Goal: Task Accomplishment & Management: Manage account settings

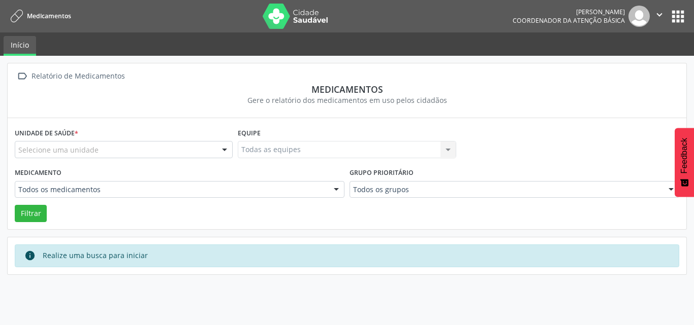
click at [668, 16] on button "" at bounding box center [658, 16] width 19 height 21
click at [521, 58] on div " Relatório de Medicamentos Medicamentos Gere o relatório dos medicamentos em u…" at bounding box center [347, 191] width 694 height 270
click at [461, 15] on nav "Medicamentos Adriana Soares Maduro da Costa Coordenador da Atenção Básica  Con…" at bounding box center [347, 16] width 694 height 32
click at [685, 14] on button "apps" at bounding box center [678, 17] width 18 height 18
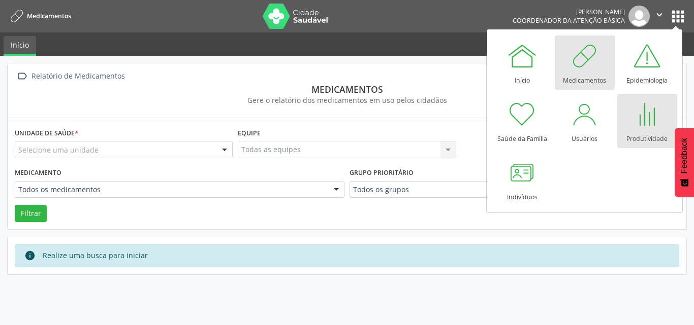
click at [640, 126] on div at bounding box center [647, 114] width 30 height 30
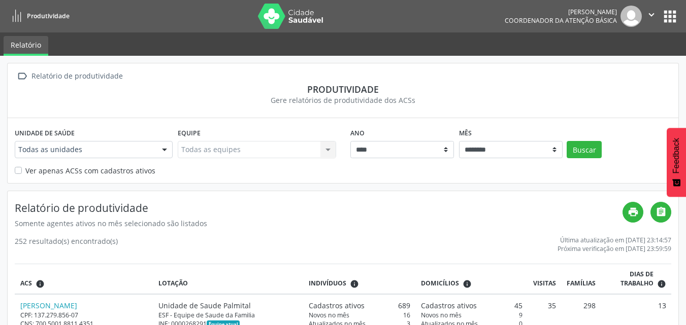
click at [677, 10] on button "apps" at bounding box center [670, 17] width 18 height 18
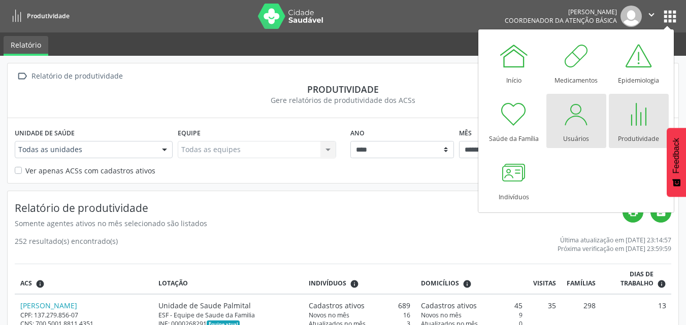
click at [573, 130] on div "Usuários" at bounding box center [576, 136] width 26 height 14
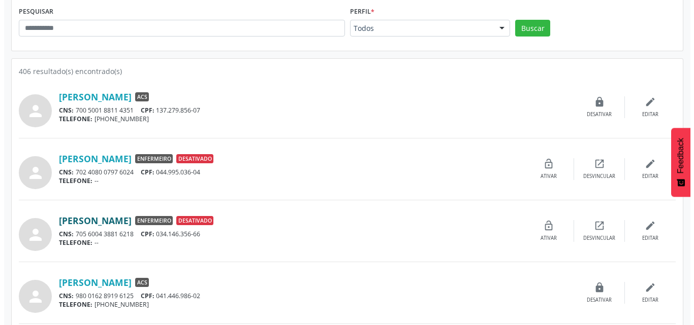
scroll to position [152, 0]
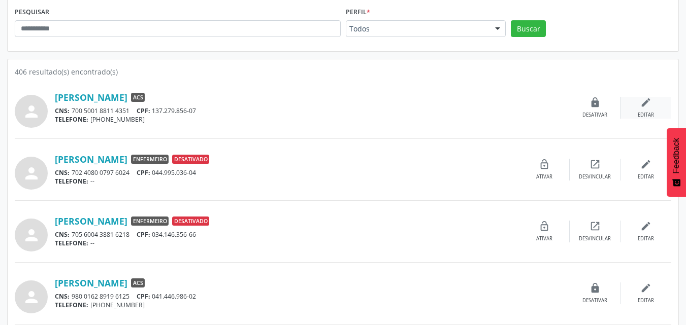
click at [640, 108] on icon "edit" at bounding box center [645, 102] width 11 height 11
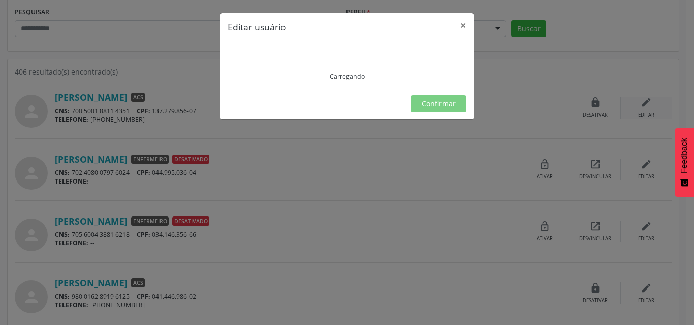
type input "**********"
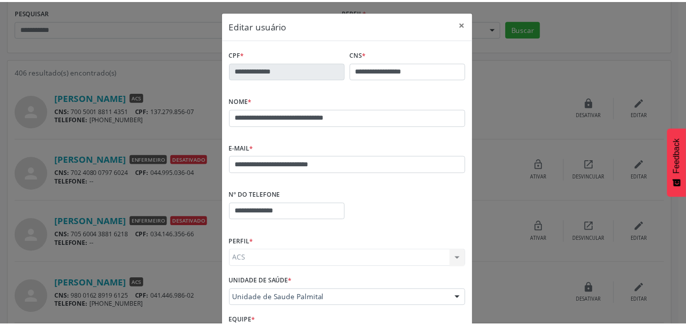
scroll to position [0, 0]
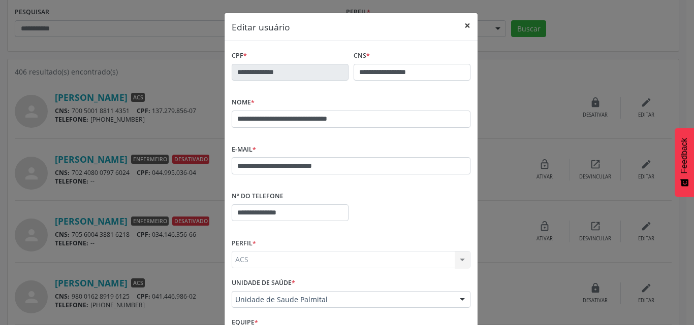
click at [464, 21] on button "×" at bounding box center [467, 25] width 20 height 25
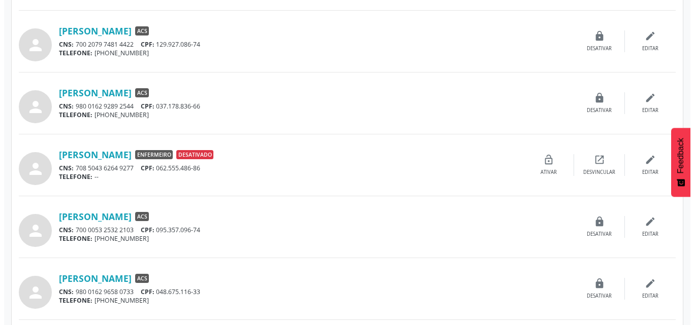
scroll to position [660, 0]
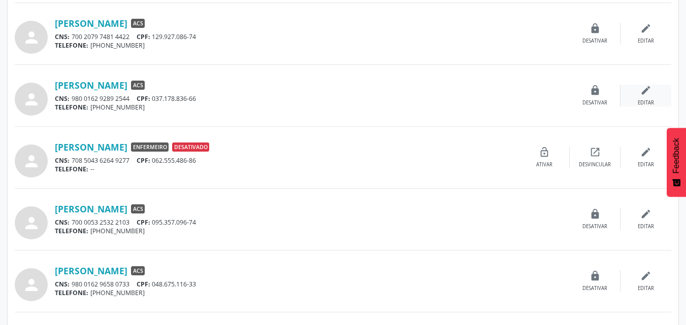
click at [649, 88] on icon "edit" at bounding box center [645, 90] width 11 height 11
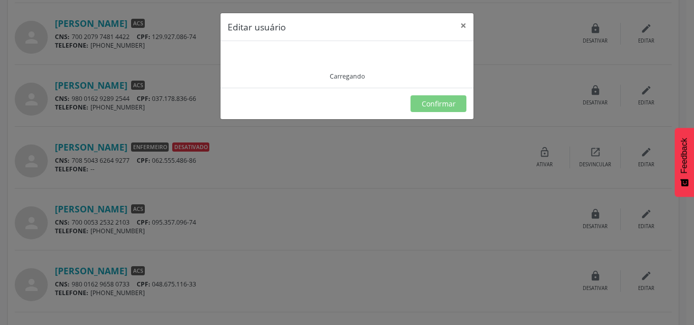
type input "**********"
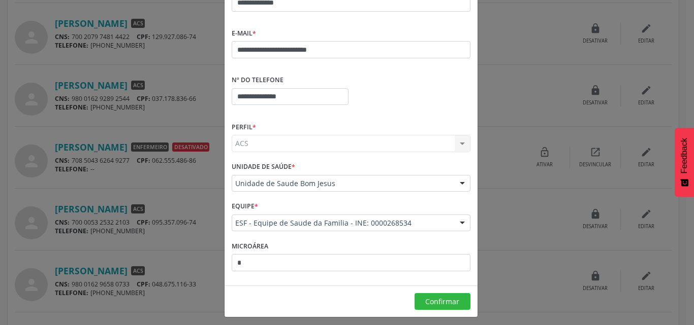
scroll to position [121, 0]
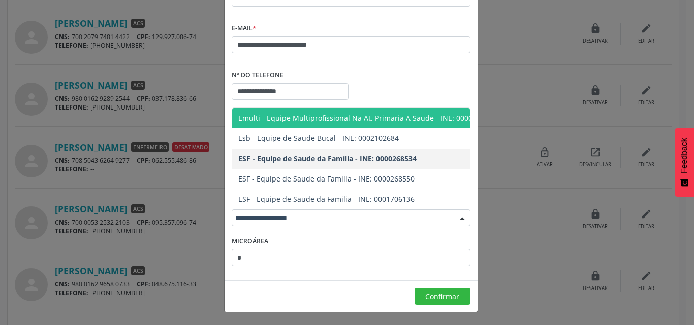
click at [387, 23] on div "**********" at bounding box center [351, 37] width 239 height 32
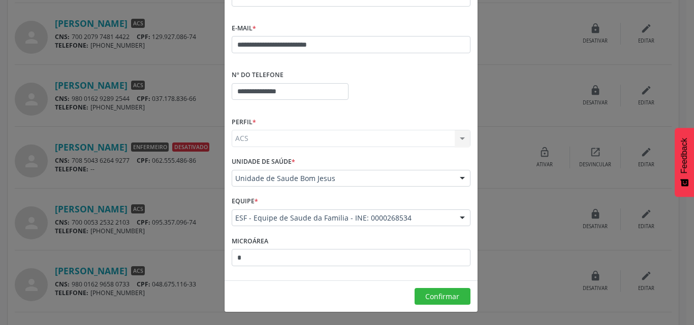
click at [456, 141] on div "ACS ACS Dentista Enfermeiro Médico Nenhum resultado encontrado para: " " Não há…" at bounding box center [351, 138] width 239 height 17
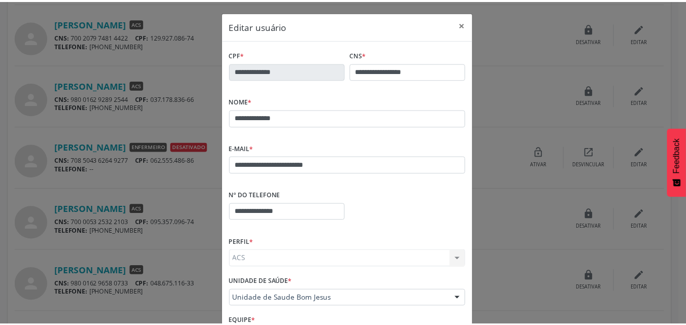
scroll to position [0, 0]
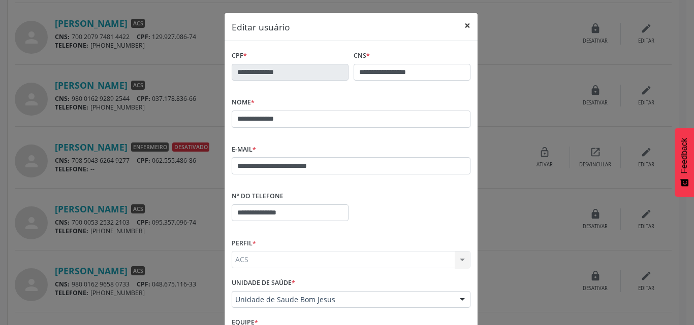
click at [462, 22] on button "×" at bounding box center [467, 25] width 20 height 25
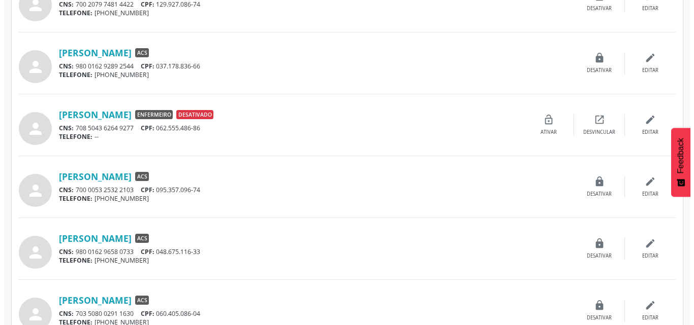
scroll to position [812, 0]
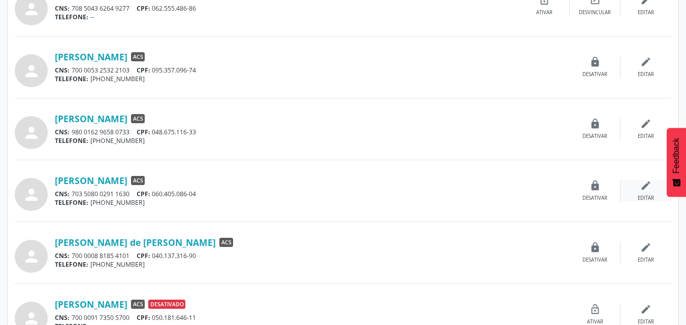
click at [640, 192] on div "edit Editar" at bounding box center [646, 191] width 51 height 22
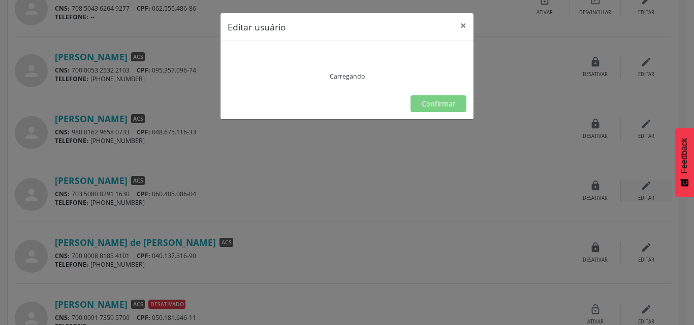
type input "**********"
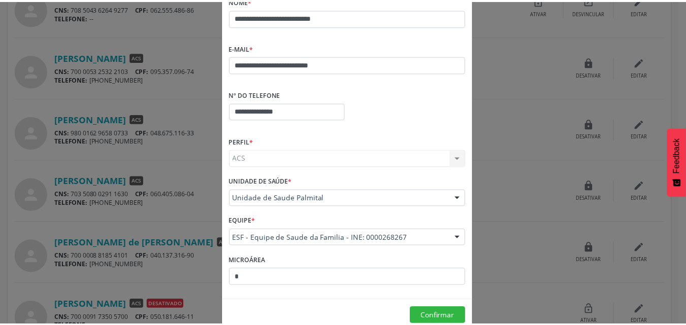
scroll to position [0, 0]
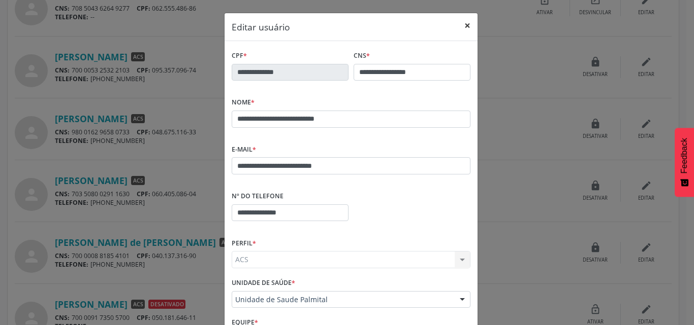
click at [463, 28] on button "×" at bounding box center [467, 25] width 20 height 25
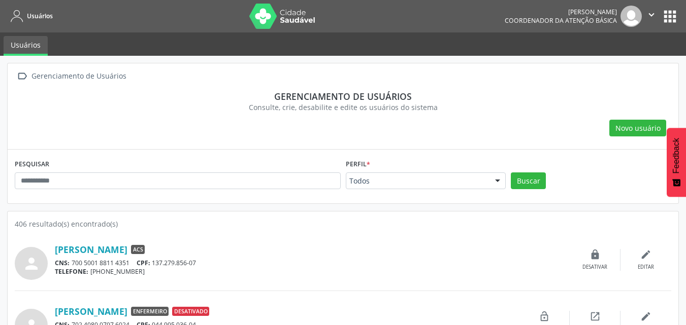
click at [671, 18] on button "apps" at bounding box center [670, 17] width 18 height 18
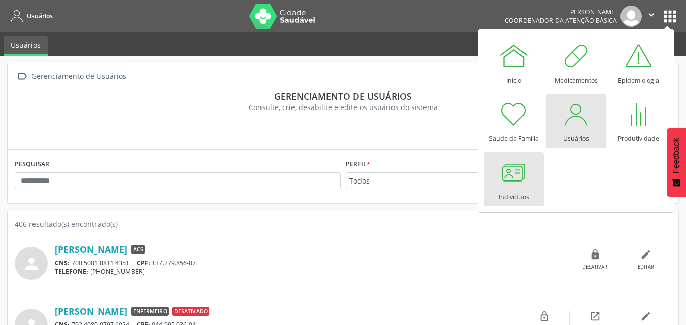
click at [507, 171] on div at bounding box center [514, 172] width 30 height 30
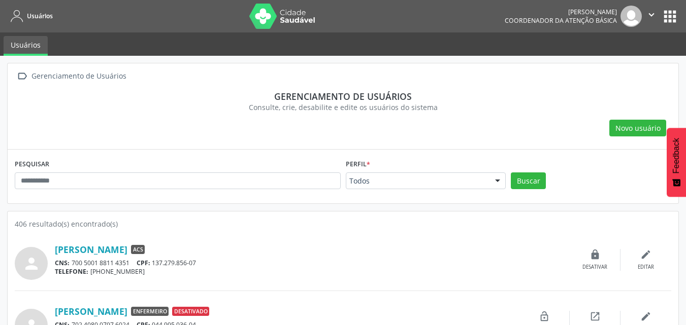
click at [38, 16] on span "Usuários" at bounding box center [40, 16] width 26 height 9
click at [670, 10] on button "apps" at bounding box center [670, 17] width 18 height 18
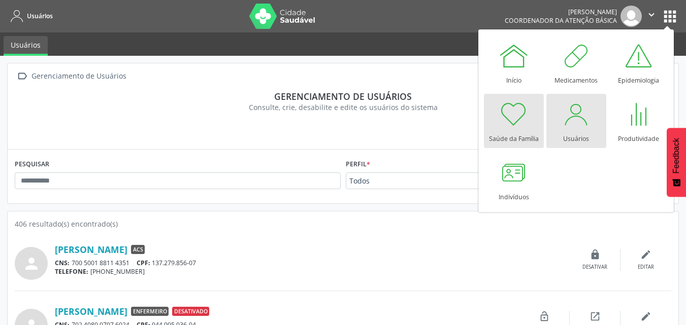
click at [508, 115] on div at bounding box center [514, 114] width 30 height 30
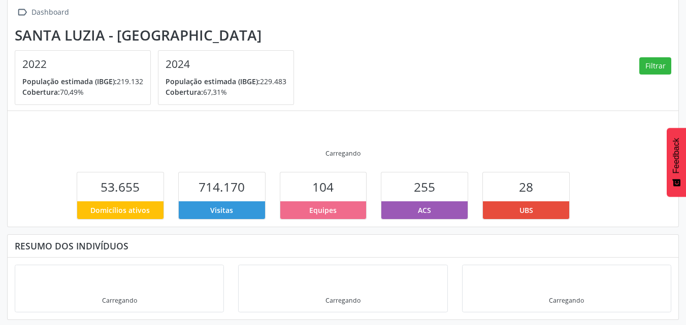
scroll to position [66, 0]
